Goal: Task Accomplishment & Management: Use online tool/utility

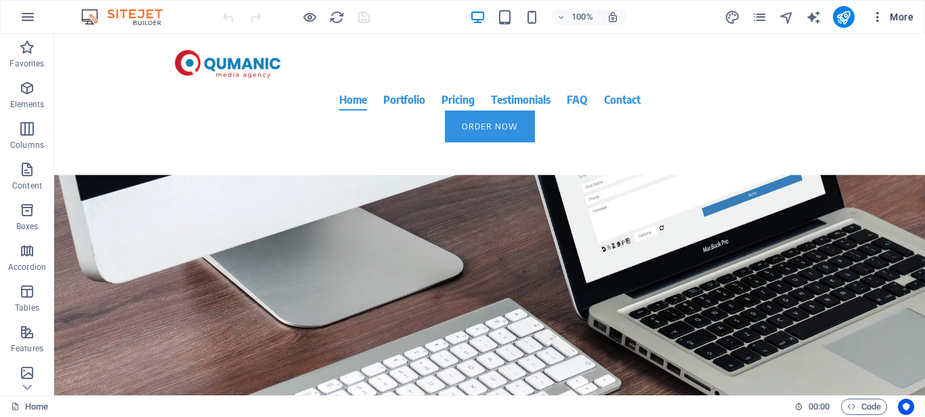
click at [898, 22] on span "More" at bounding box center [892, 17] width 43 height 14
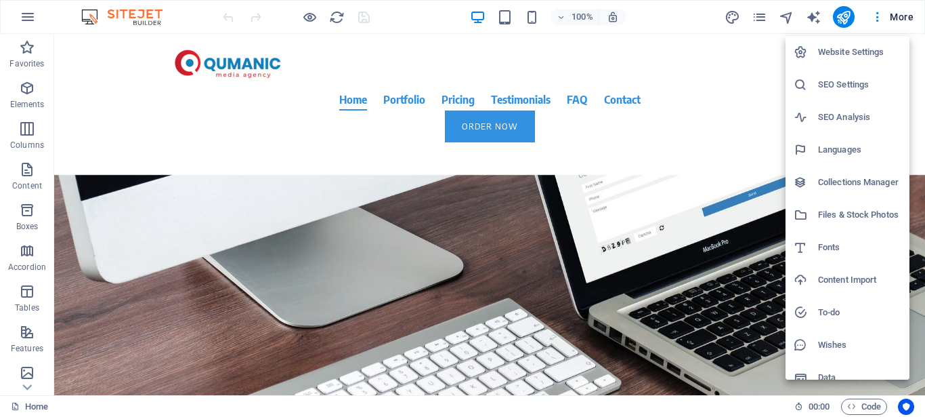
click at [883, 11] on div at bounding box center [462, 208] width 925 height 417
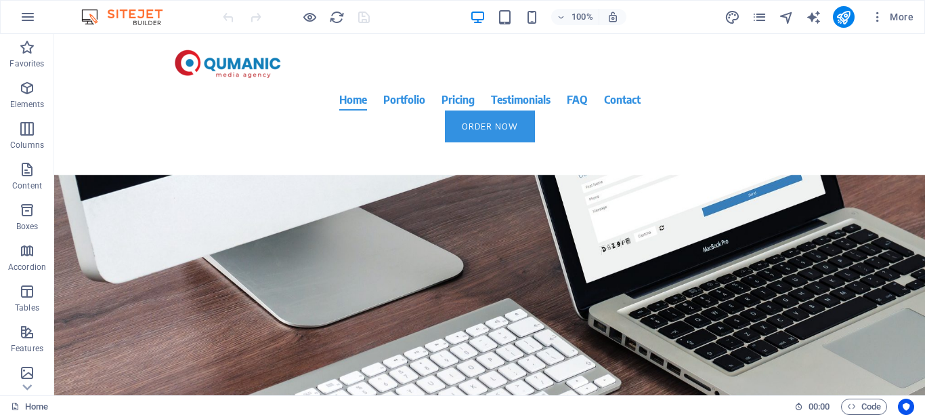
click at [877, 16] on icon "button" at bounding box center [878, 17] width 14 height 14
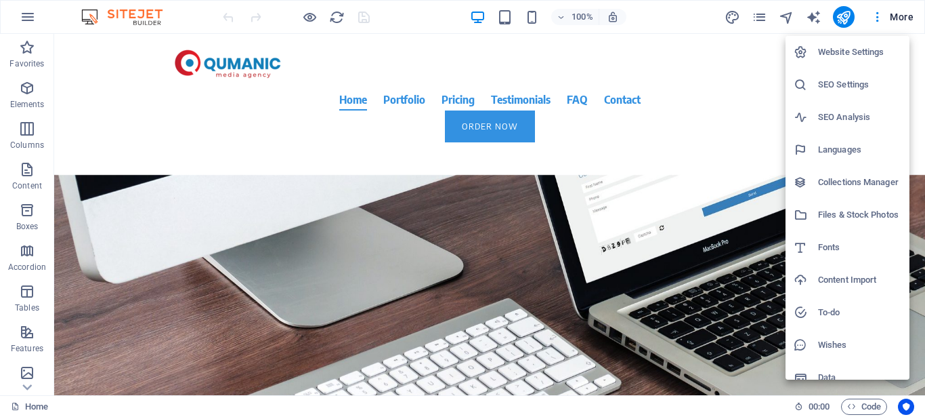
click at [844, 113] on h6 "SEO Analysis" at bounding box center [859, 117] width 83 height 16
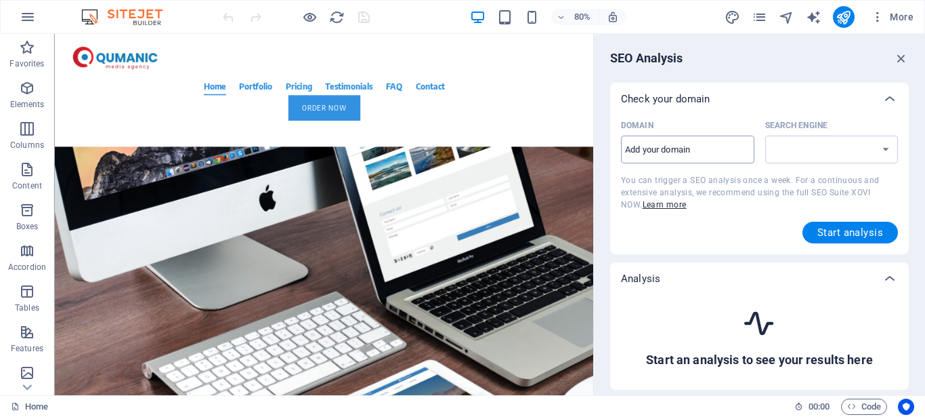
select select "[DOMAIN_NAME]"
click at [732, 143] on input "Domain ​" at bounding box center [687, 150] width 133 height 22
click at [818, 234] on span "Start analysis" at bounding box center [851, 232] width 66 height 11
drag, startPoint x: 703, startPoint y: 158, endPoint x: 677, endPoint y: 176, distance: 31.6
click at [677, 176] on div "Domain [DOMAIN_NAME] ​ Search Engine [DOMAIN_NAME] [DOMAIN_NAME] [DOMAIN_NAME] …" at bounding box center [759, 179] width 277 height 128
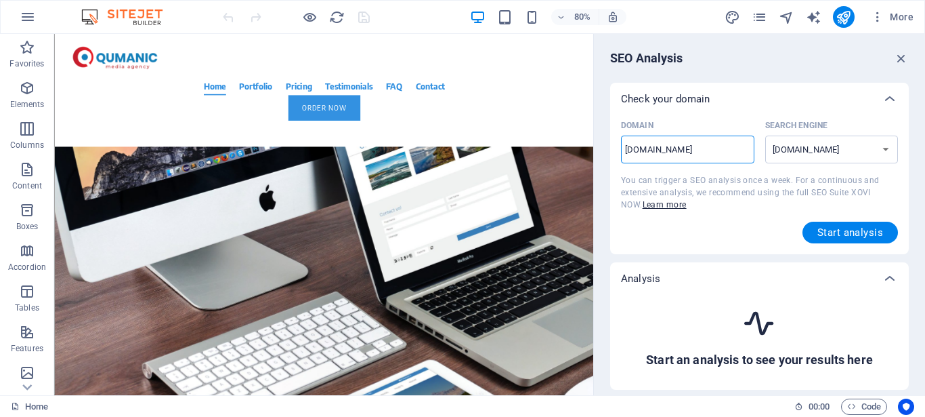
click at [683, 147] on input "[DOMAIN_NAME]" at bounding box center [687, 150] width 133 height 22
drag, startPoint x: 683, startPoint y: 147, endPoint x: 706, endPoint y: 152, distance: 23.5
click at [706, 152] on input "[DOMAIN_NAME]" at bounding box center [687, 150] width 133 height 22
type input "[DOMAIN_NAME][GEOGRAPHIC_DATA]"
click at [797, 147] on select "[DOMAIN_NAME] [DOMAIN_NAME] [DOMAIN_NAME] [DOMAIN_NAME] [DOMAIN_NAME] [DOMAIN_N…" at bounding box center [831, 149] width 133 height 28
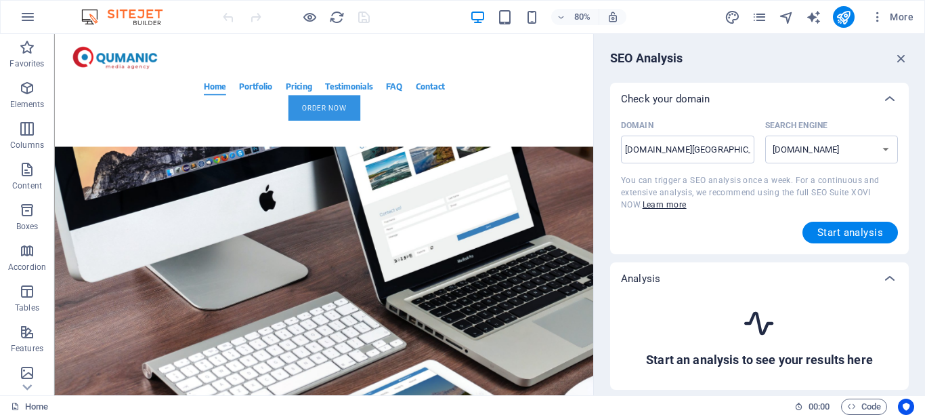
click at [796, 85] on div "Check your domain" at bounding box center [759, 99] width 299 height 33
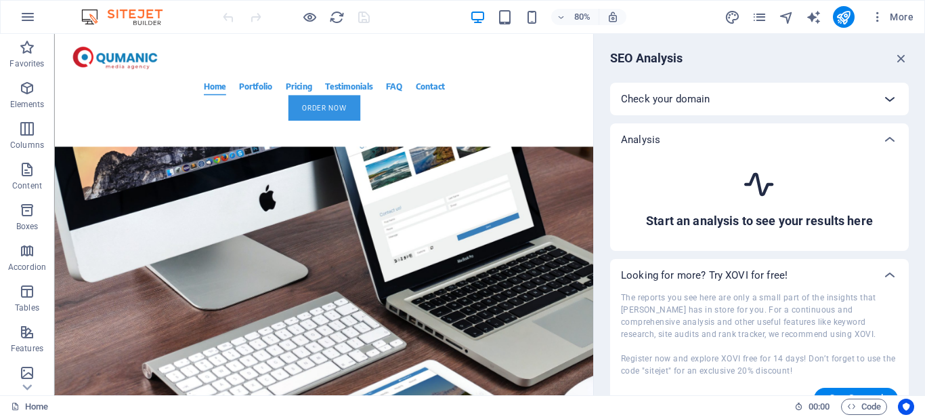
click at [882, 93] on icon at bounding box center [890, 99] width 16 height 16
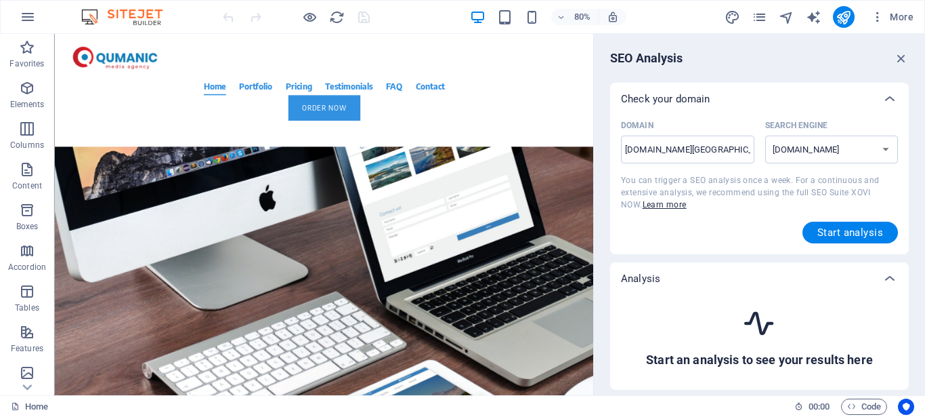
click at [838, 217] on div "Domain [DOMAIN_NAME] ​ Search Engine [DOMAIN_NAME] [DOMAIN_NAME] [DOMAIN_NAME] …" at bounding box center [759, 179] width 277 height 128
click at [838, 225] on button "Start analysis" at bounding box center [851, 232] width 96 height 22
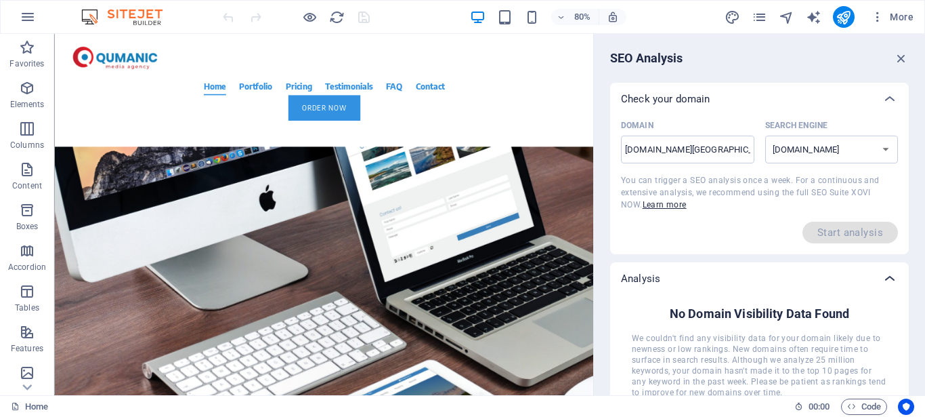
click at [890, 279] on icon at bounding box center [890, 278] width 16 height 16
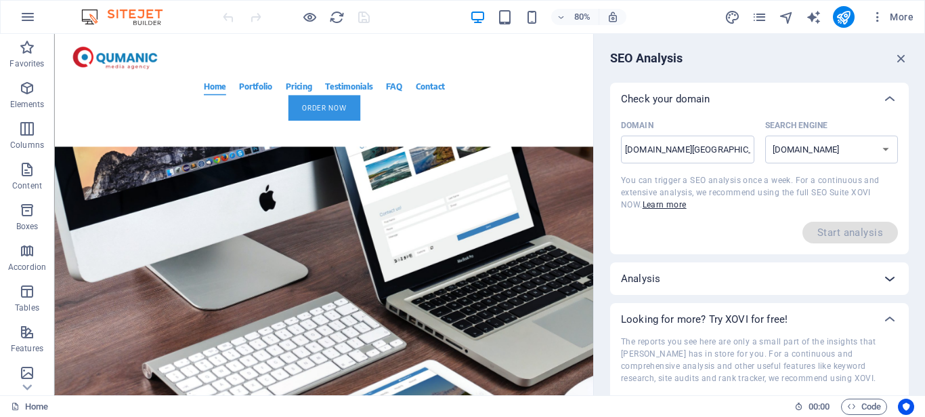
click at [890, 279] on icon at bounding box center [890, 278] width 16 height 16
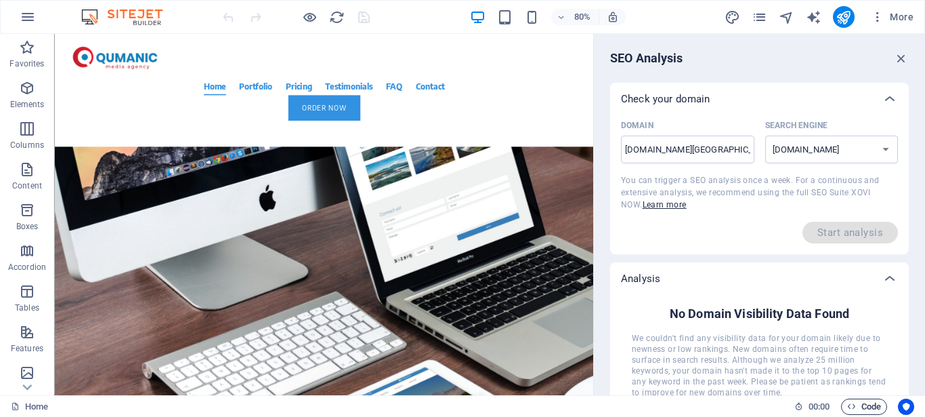
click at [865, 402] on span "Code" at bounding box center [864, 406] width 34 height 16
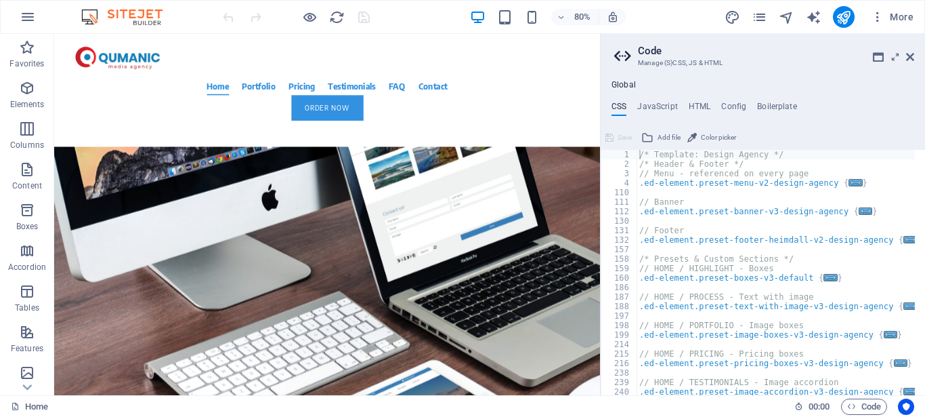
click at [902, 62] on header "Code Manage (S)CSS, JS & HTML" at bounding box center [764, 51] width 300 height 35
click at [905, 60] on header "Code Manage (S)CSS, JS & HTML" at bounding box center [764, 51] width 300 height 35
click at [910, 57] on icon at bounding box center [910, 56] width 8 height 11
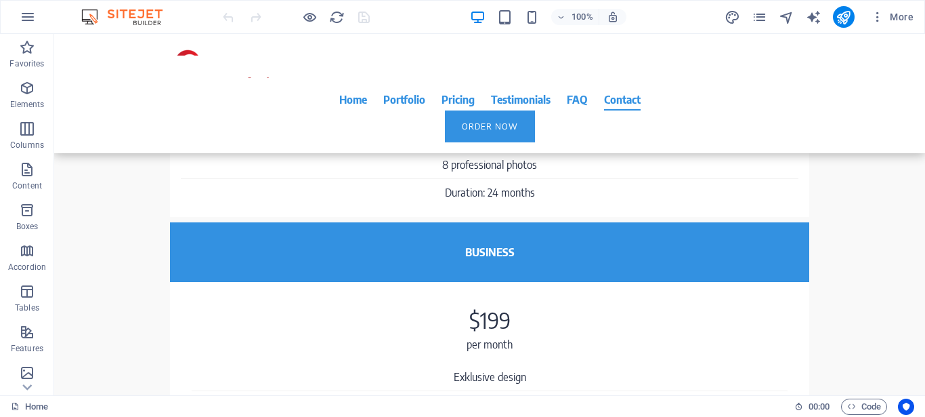
scroll to position [5382, 0]
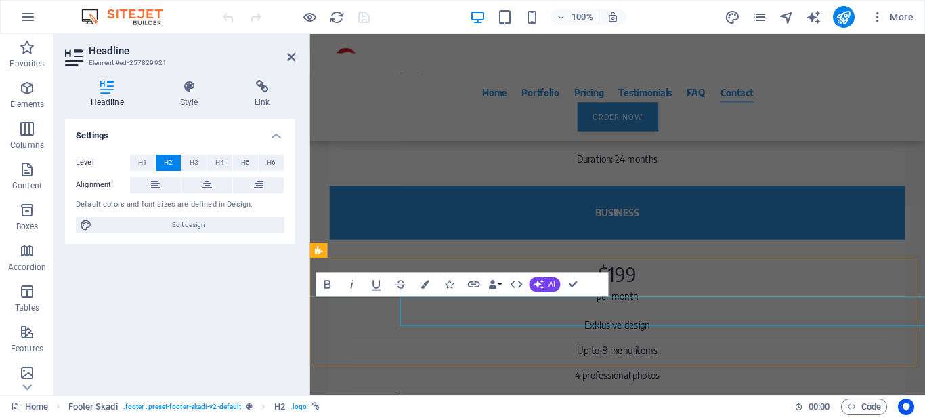
scroll to position [5342, 0]
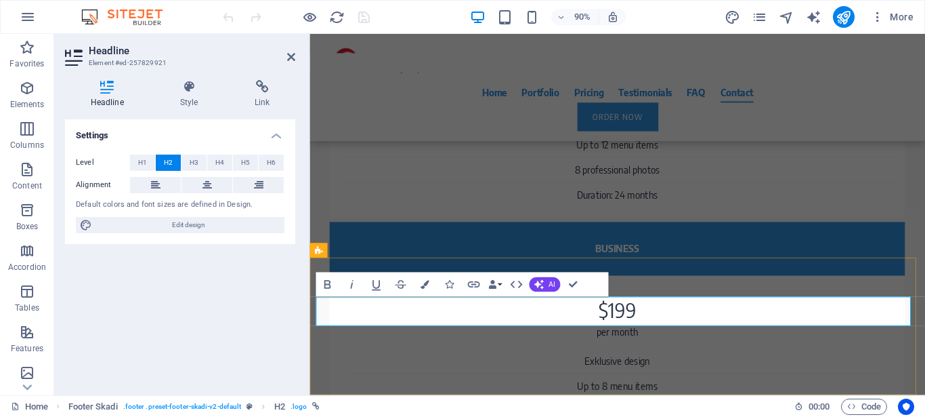
drag, startPoint x: 577, startPoint y: 343, endPoint x: 743, endPoint y: 333, distance: 166.3
click at [176, 230] on span "Edit design" at bounding box center [188, 225] width 184 height 16
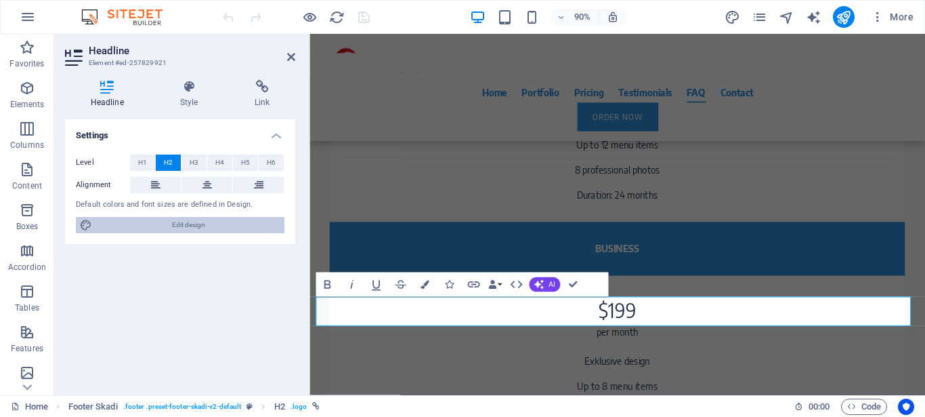
select select "rem"
select select "400"
select select "px"
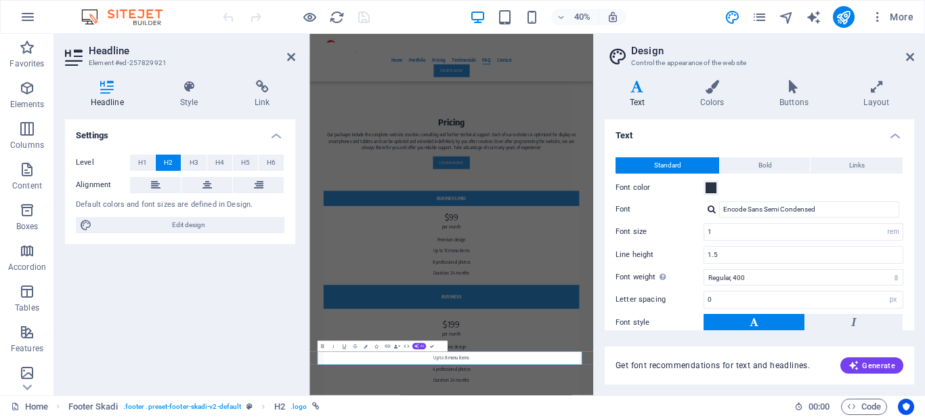
scroll to position [5258, 0]
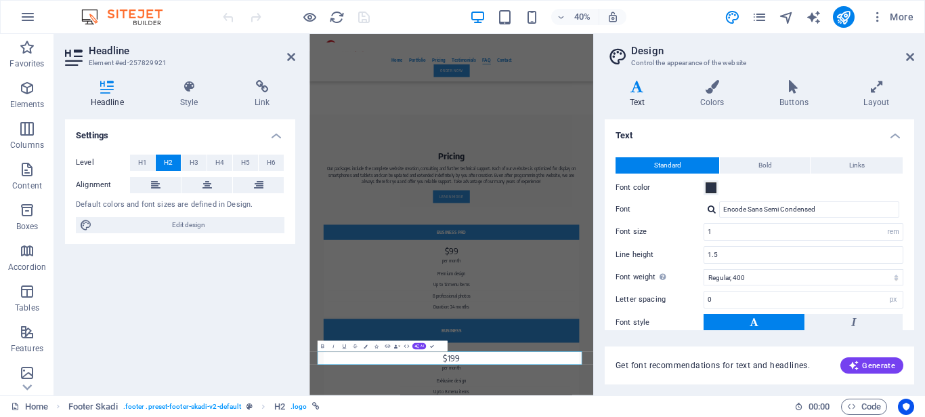
click at [163, 281] on div "Settings Level H1 H2 H3 H4 H5 H6 Alignment Default colors and font sizes are de…" at bounding box center [180, 251] width 230 height 265
click at [297, 61] on aside "Headline Element #ed-257829921 Headline Style Link Settings Level H1 H2 H3 H4 H…" at bounding box center [181, 214] width 255 height 361
click at [291, 47] on h2 "Headline" at bounding box center [192, 51] width 207 height 12
click at [295, 56] on icon at bounding box center [291, 56] width 8 height 11
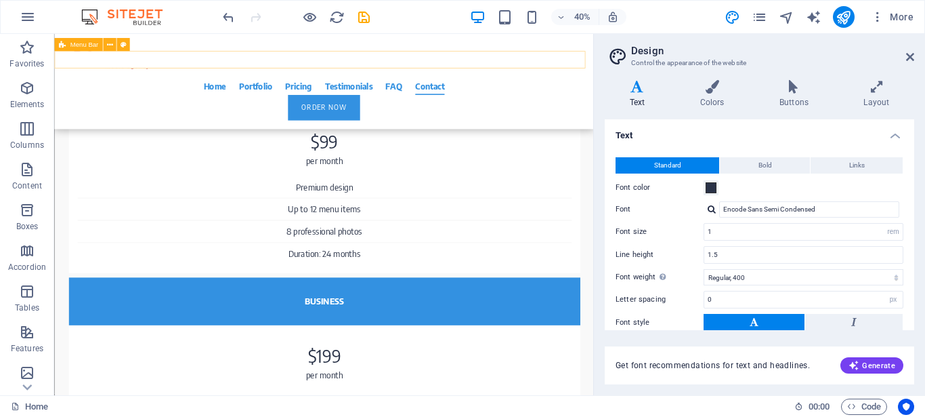
scroll to position [5271, 0]
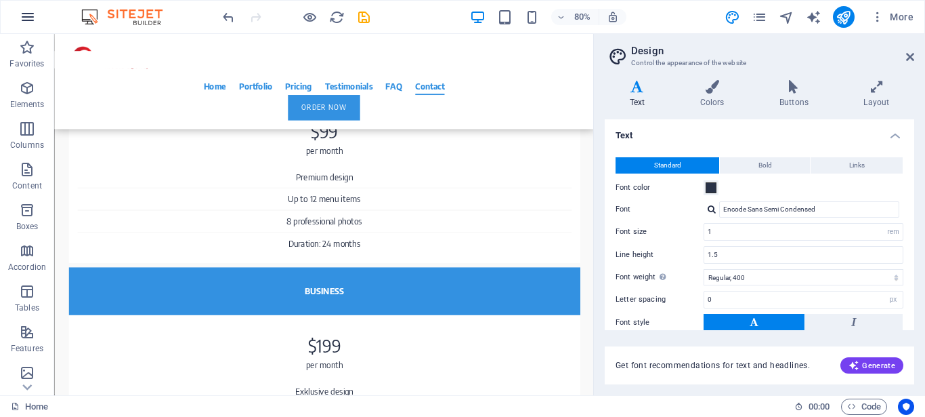
click at [33, 21] on icon "button" at bounding box center [28, 17] width 16 height 16
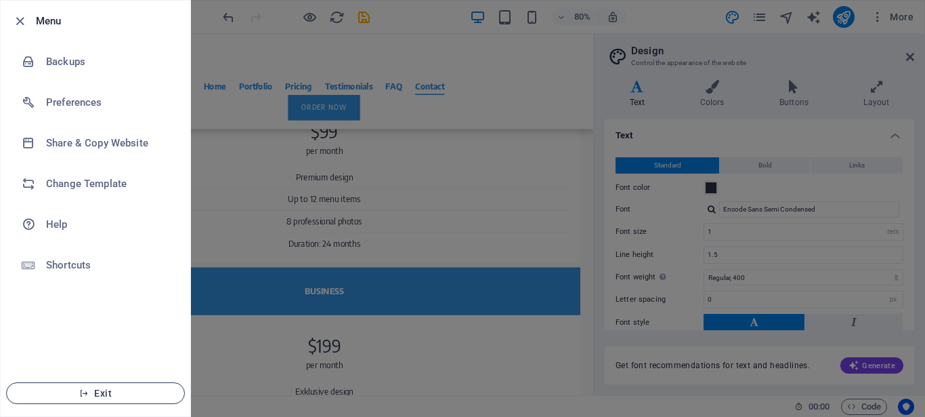
click at [117, 397] on span "Exit" at bounding box center [96, 392] width 156 height 11
